Goal: Task Accomplishment & Management: Manage account settings

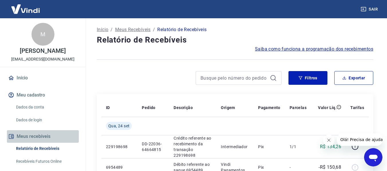
click at [56, 135] on button "Meus recebíveis" at bounding box center [43, 136] width 72 height 13
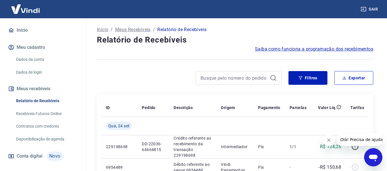
scroll to position [47, 0]
click at [35, 156] on span "Conta digital" at bounding box center [30, 157] width 26 height 8
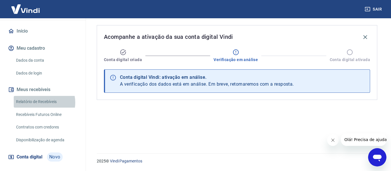
click at [41, 103] on link "Relatório de Recebíveis" at bounding box center [46, 102] width 65 height 12
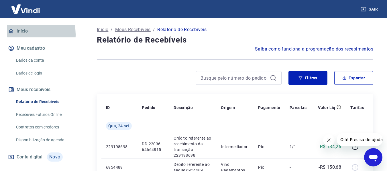
click at [25, 34] on link "Início" at bounding box center [43, 31] width 72 height 13
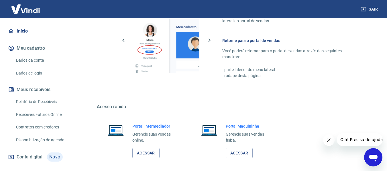
scroll to position [357, 0]
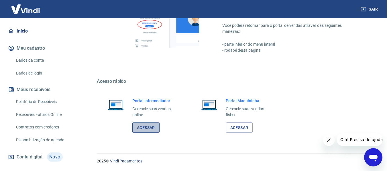
click at [140, 126] on link "Acessar" at bounding box center [145, 128] width 27 height 11
click at [239, 132] on link "Acessar" at bounding box center [238, 128] width 27 height 11
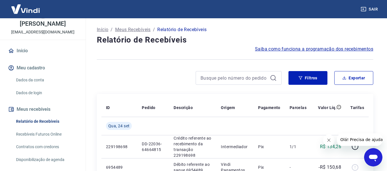
scroll to position [33, 0]
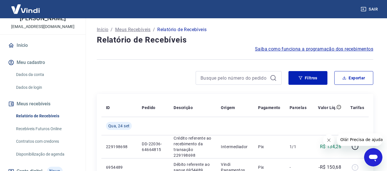
drag, startPoint x: 80, startPoint y: 105, endPoint x: 83, endPoint y: 157, distance: 51.8
click at [83, 157] on div "M Maciele Sousa dos Santos jardimsul@temakifry.com Início Meu cadastro Dados da…" at bounding box center [43, 94] width 86 height 153
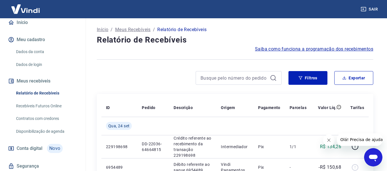
scroll to position [74, 0]
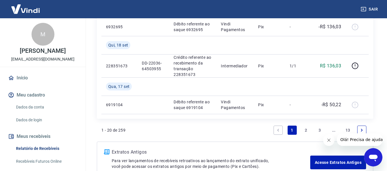
scroll to position [597, 0]
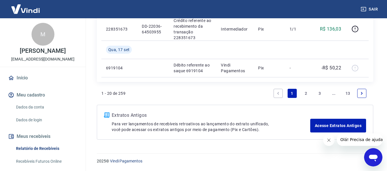
drag, startPoint x: 389, startPoint y: 13, endPoint x: 40, endPoint y: 9, distance: 349.3
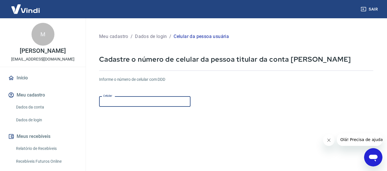
click at [162, 102] on input "Celular" at bounding box center [144, 101] width 91 height 11
type input "[PHONE_NUMBER]"
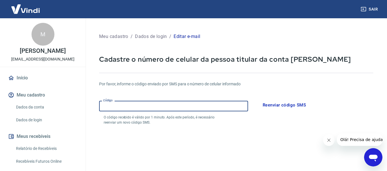
click at [196, 107] on input "Código" at bounding box center [173, 106] width 149 height 11
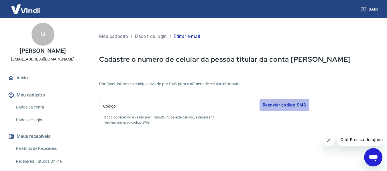
click at [286, 110] on button "Reenviar código SMS" at bounding box center [283, 105] width 49 height 12
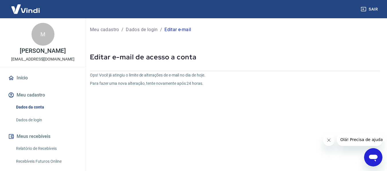
click at [32, 74] on link "Início" at bounding box center [43, 78] width 72 height 13
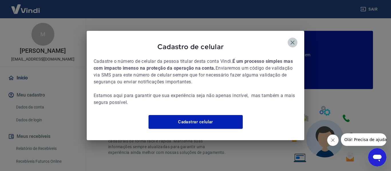
click at [295, 39] on icon "button" at bounding box center [292, 42] width 7 height 7
